Goal: Find specific page/section: Find specific page/section

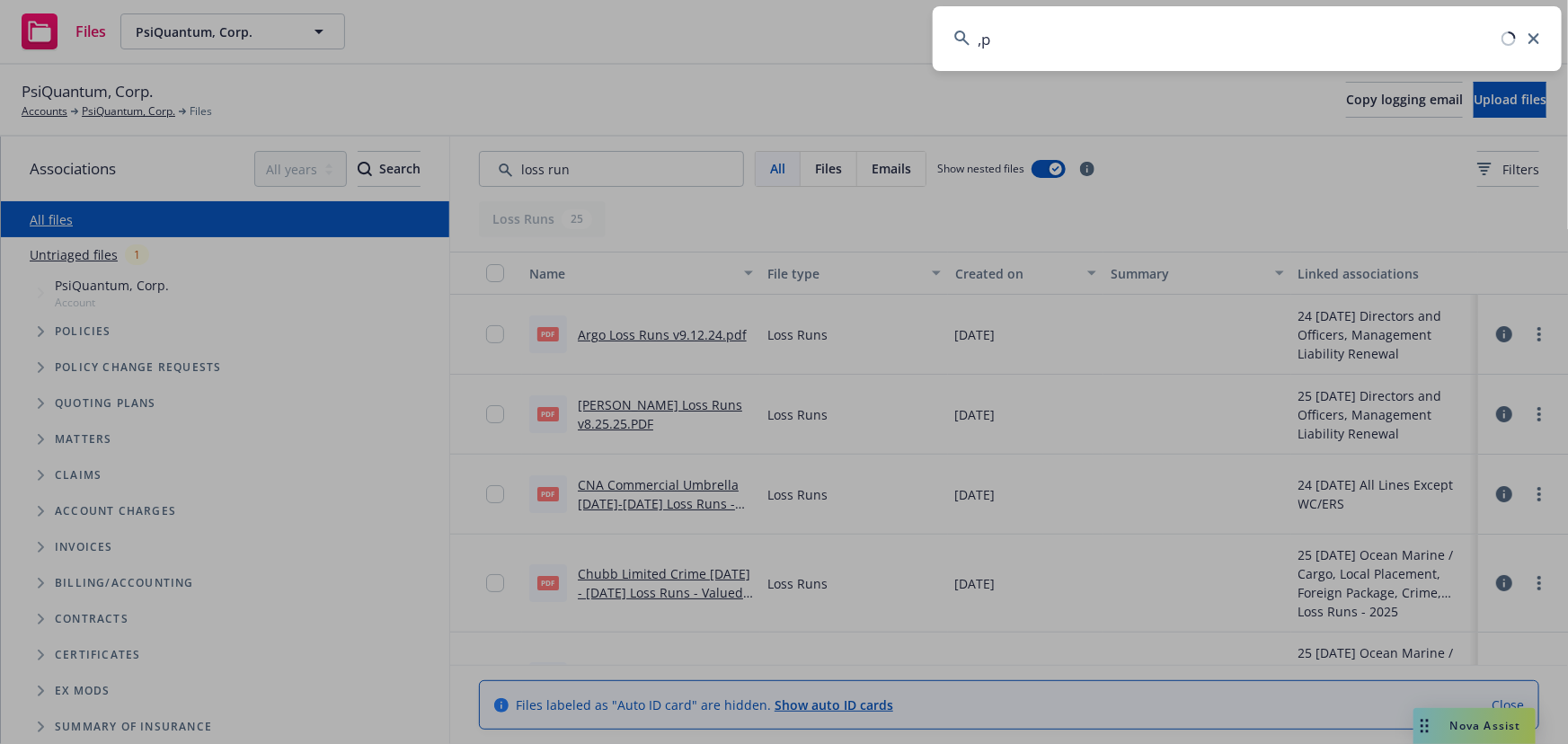
type input ","
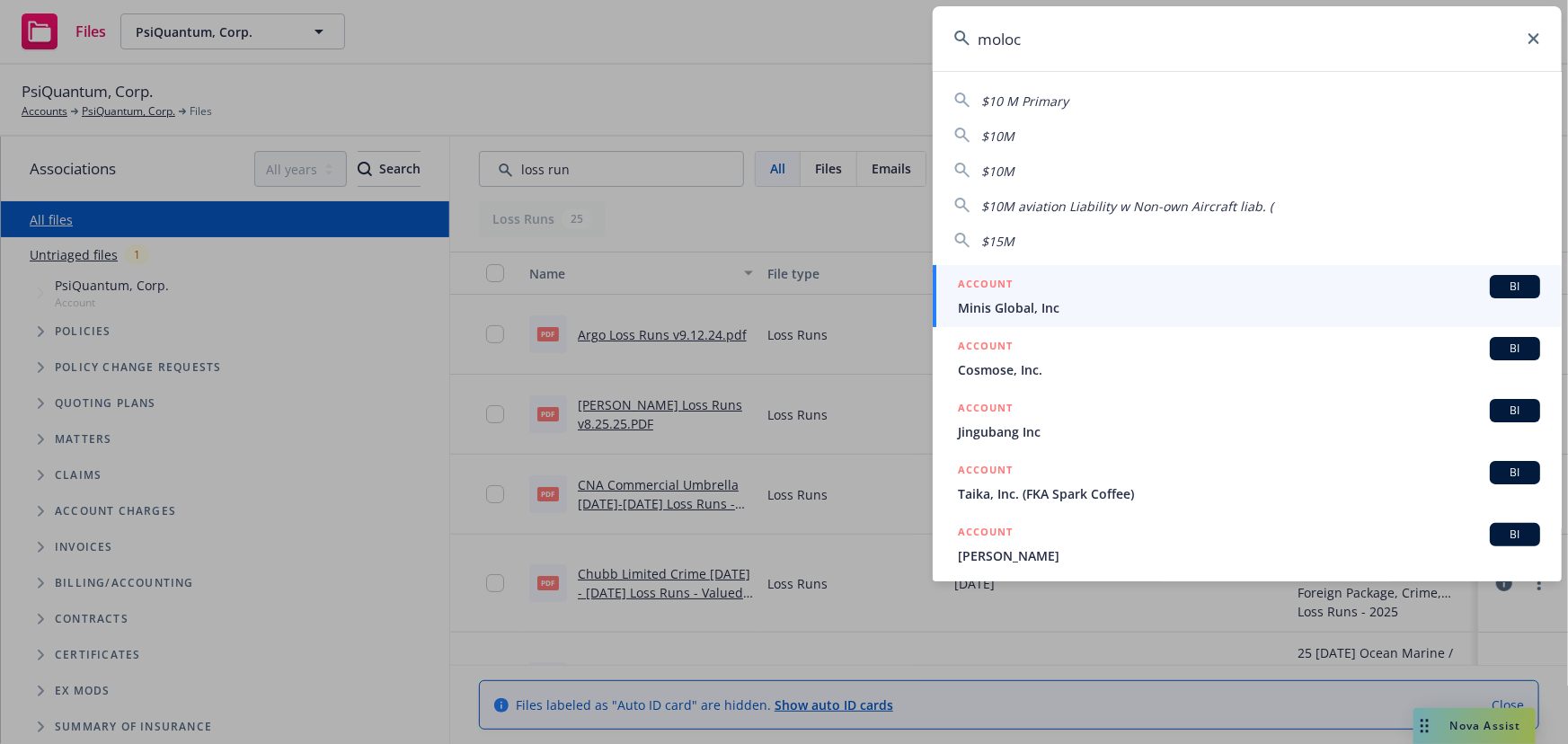
type input "moloco"
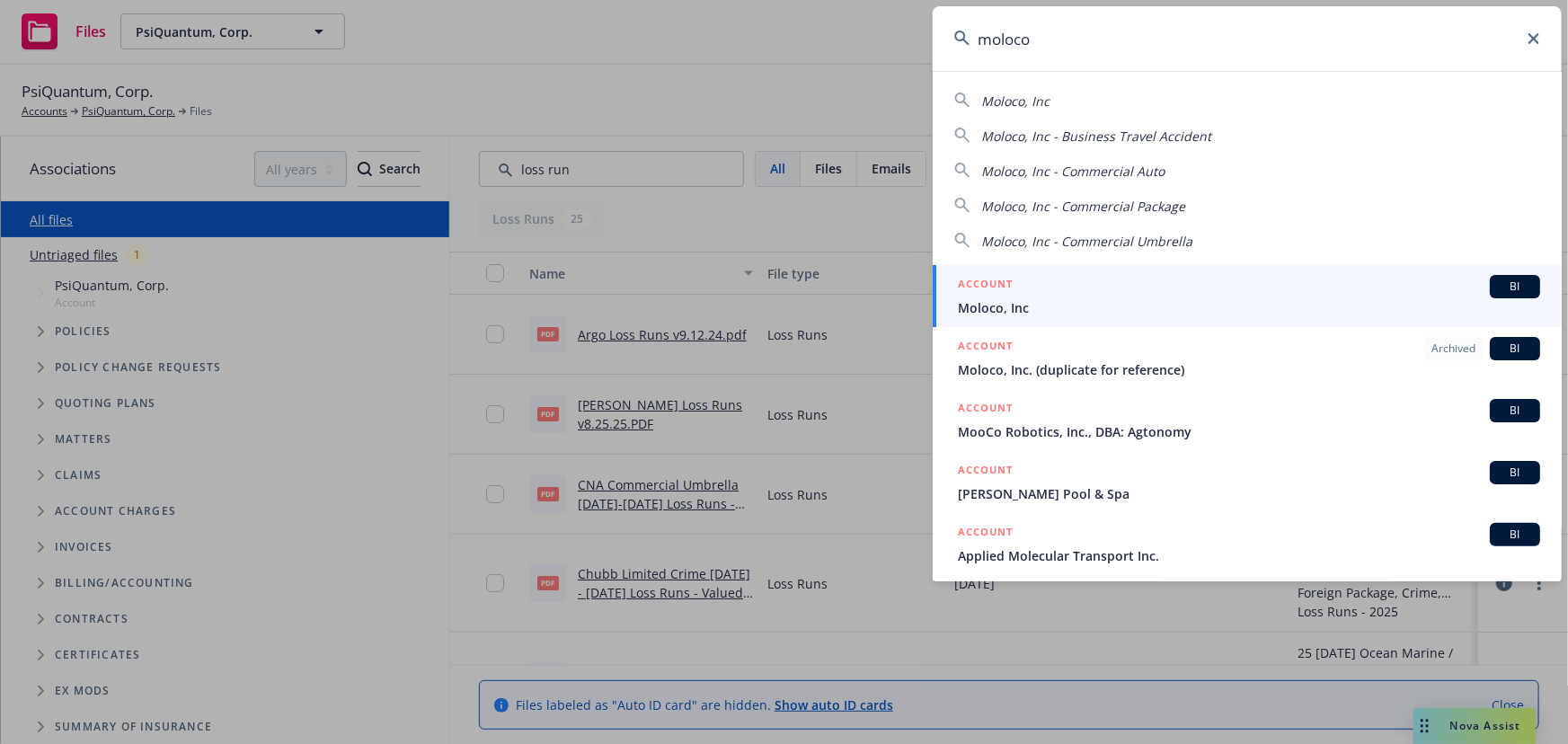
click at [1081, 299] on span "Moloco, Inc" at bounding box center [1249, 308] width 583 height 19
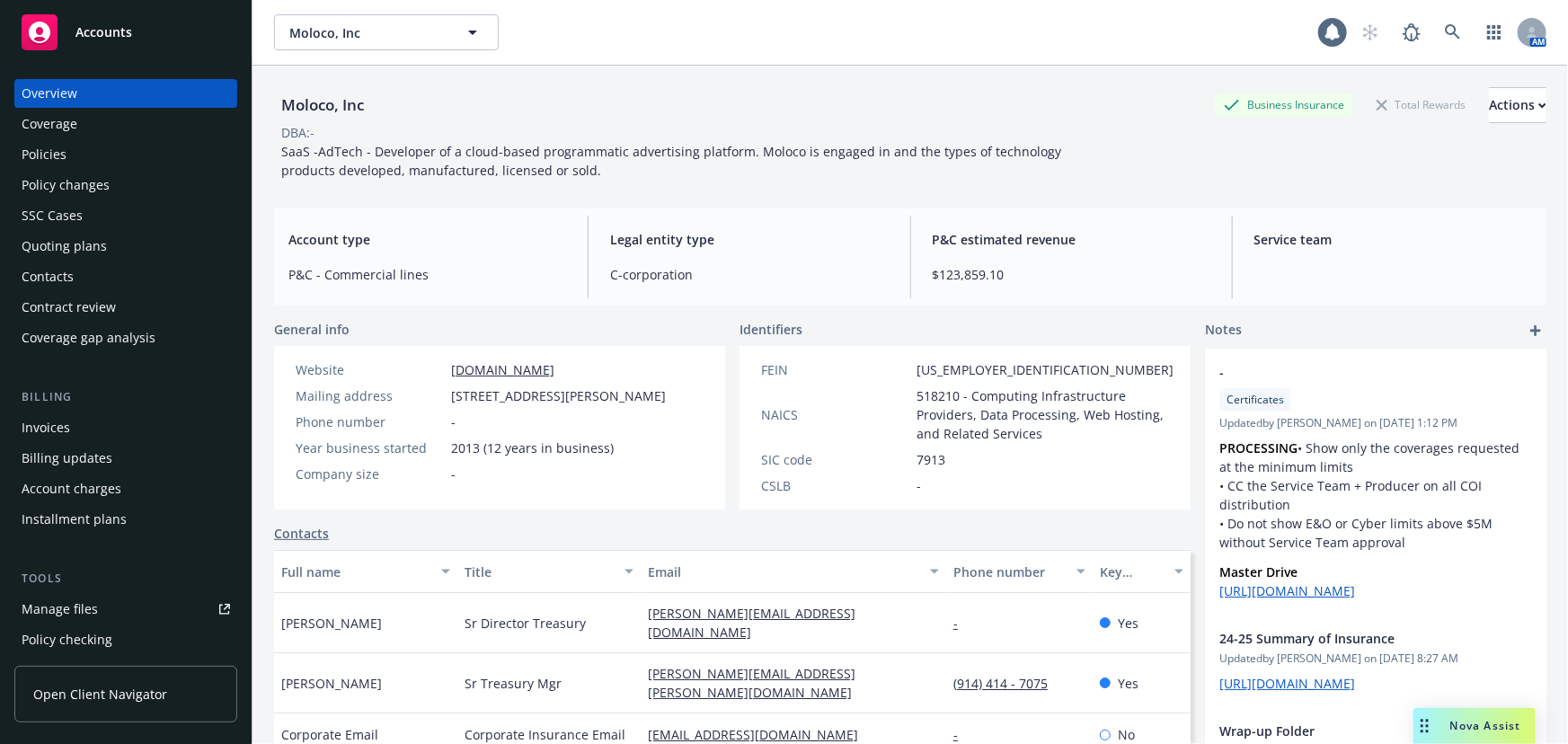
click at [99, 158] on div "Policies" at bounding box center [126, 154] width 208 height 29
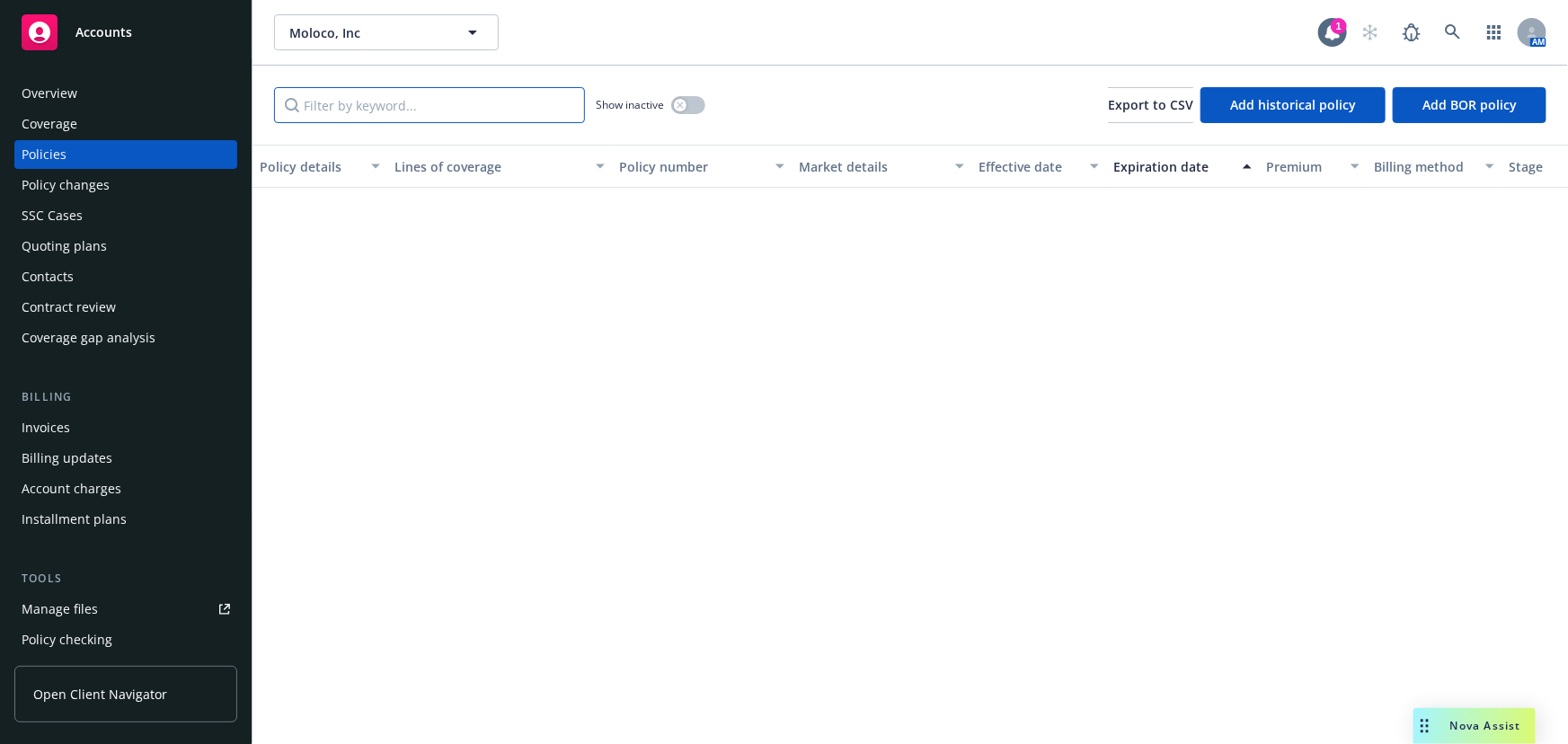
click at [478, 105] on input "Filter by keyword..." at bounding box center [429, 105] width 311 height 36
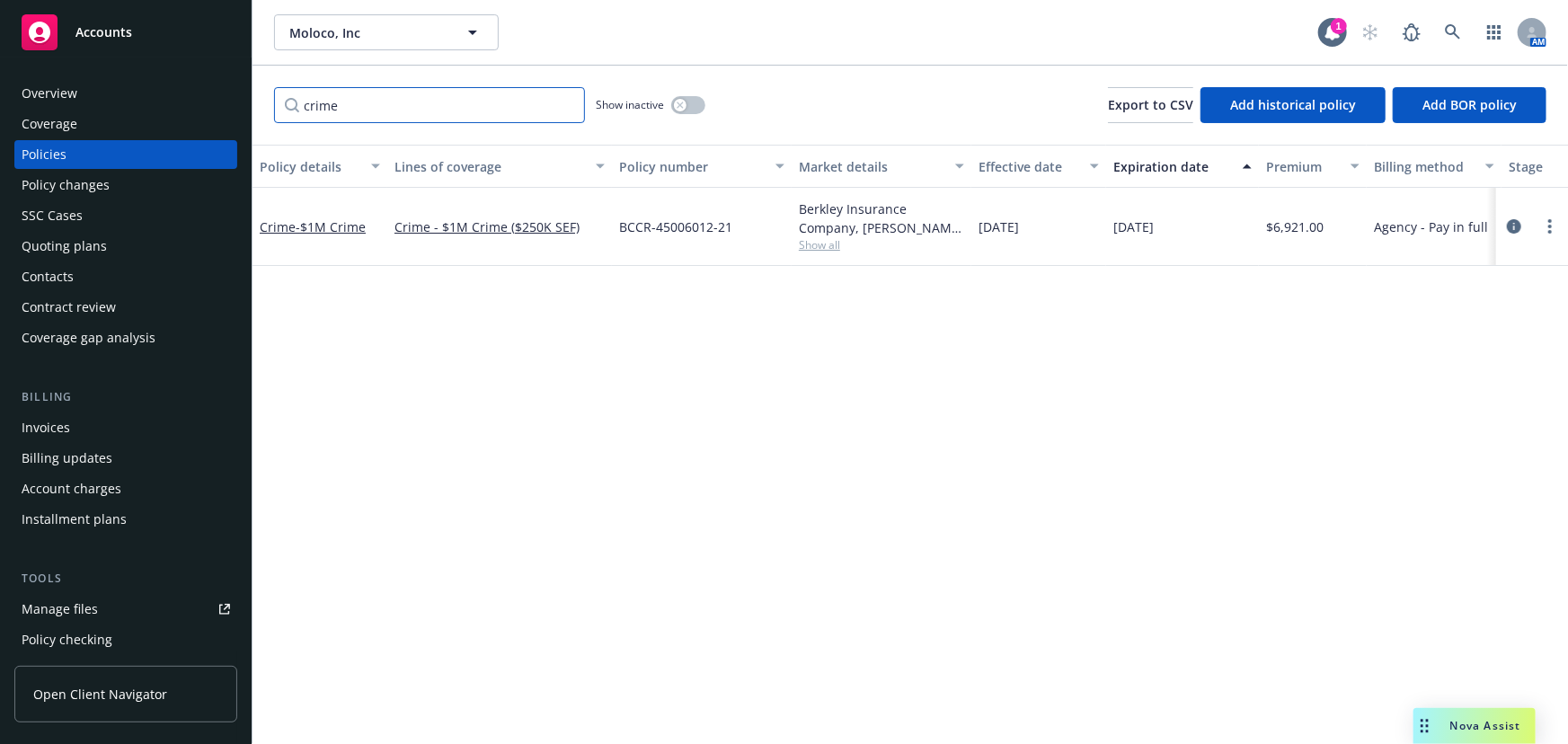
type input "crime"
click at [354, 223] on span "- $1M Crime" at bounding box center [330, 227] width 70 height 17
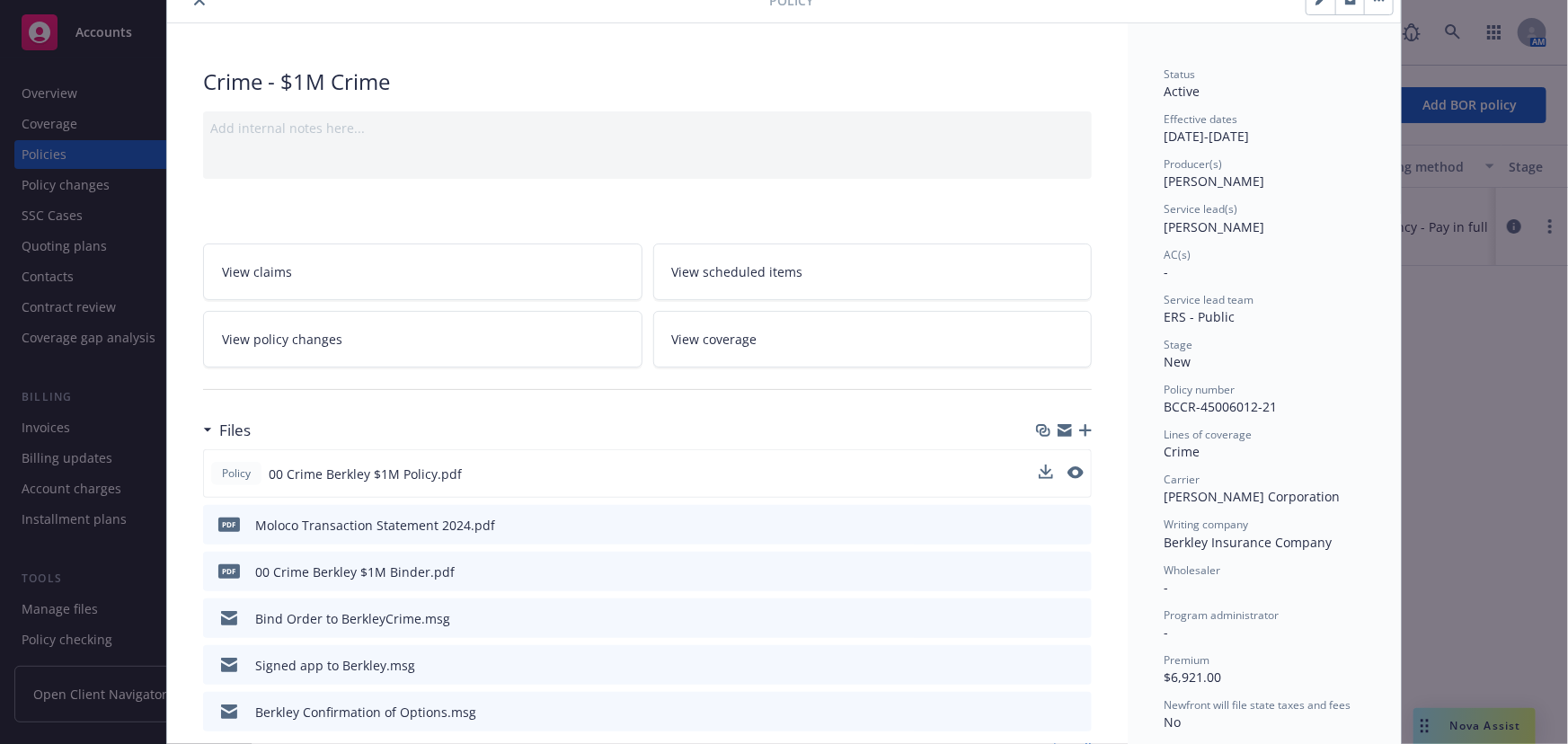
scroll to position [81, 0]
click at [1072, 468] on icon "preview file" at bounding box center [1073, 472] width 16 height 12
